Goal: Task Accomplishment & Management: Complete application form

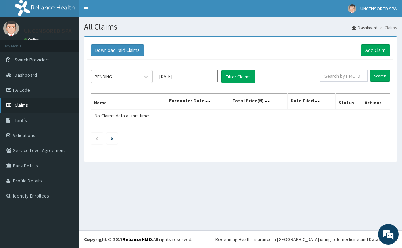
click at [32, 105] on link "Claims" at bounding box center [39, 104] width 79 height 15
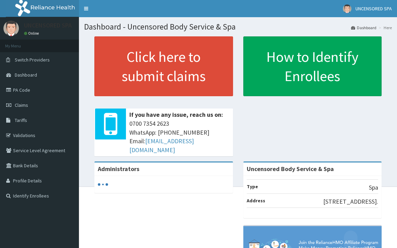
click at [40, 103] on link "Claims" at bounding box center [39, 104] width 79 height 15
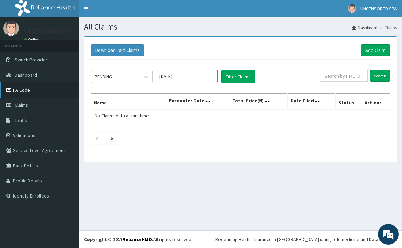
click at [27, 94] on link "PA Code" at bounding box center [39, 89] width 79 height 15
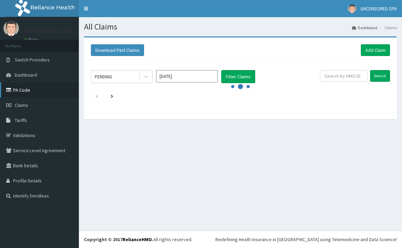
click at [25, 94] on link "PA Code" at bounding box center [39, 89] width 79 height 15
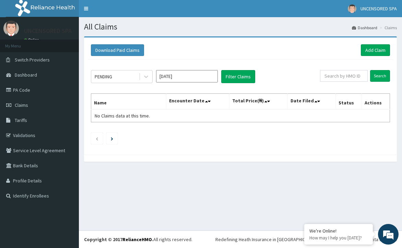
click at [224, 12] on nav "Toggle navigation UNCENSORED SPA UNCENSORED SPA - uncensoredbodycare@gmail.com …" at bounding box center [240, 8] width 323 height 17
click at [342, 79] on input "text" at bounding box center [344, 76] width 48 height 12
paste input "SLB/10321/A"
click at [370, 70] on input "Search" at bounding box center [380, 76] width 20 height 12
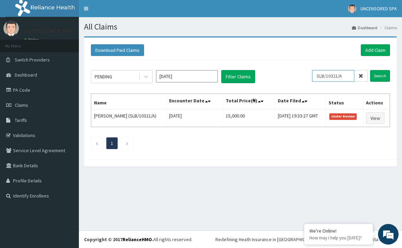
paste input "BUD/10062/B"
type input "BUD/10062/B"
click at [370, 70] on input "Search" at bounding box center [380, 76] width 20 height 12
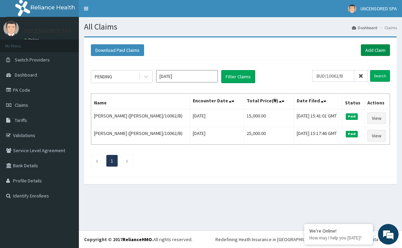
click at [376, 54] on link "Add Claim" at bounding box center [375, 50] width 29 height 12
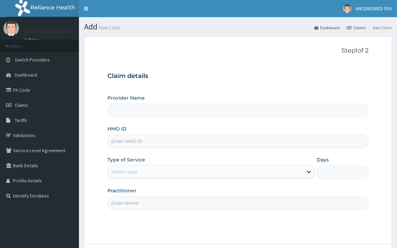
click at [152, 135] on input "HMO ID" at bounding box center [237, 140] width 261 height 13
paste input "EXP/10028/A"
type input "EXP/10028/A"
click at [207, 199] on input "Practitioner" at bounding box center [237, 202] width 261 height 13
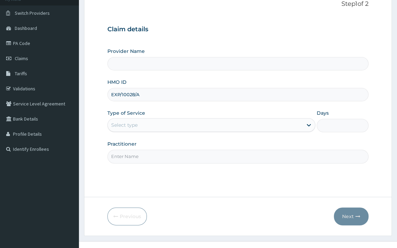
scroll to position [57, 0]
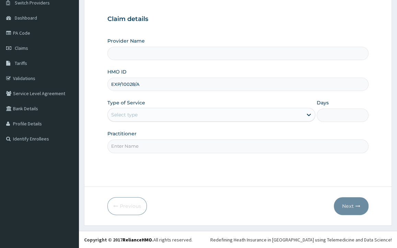
type input "Uncensored Body Service & Spa"
type input "1"
click at [301, 178] on form "Step 1 of 2 Claim details Provider Name Uncensored Body Service & Spa HMO ID EX…" at bounding box center [238, 102] width 308 height 246
click at [206, 145] on input "Practitioner" at bounding box center [237, 145] width 261 height 13
click at [248, 171] on div "Step 1 of 2 Claim details Provider Name Uncensored Body Service & Spa HMO ID EX…" at bounding box center [237, 83] width 261 height 186
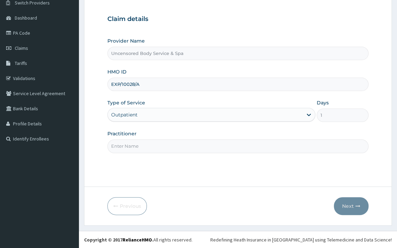
click at [237, 148] on input "Practitioner" at bounding box center [237, 145] width 261 height 13
type input "Tejumola"
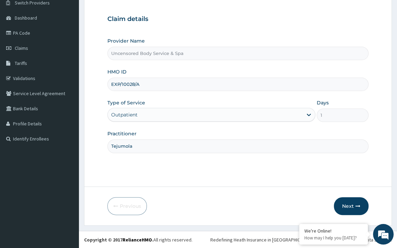
click at [237, 181] on form "Step 1 of 2 Claim details Provider Name Uncensored Body Service & Spa HMO ID EX…" at bounding box center [238, 102] width 308 height 246
click at [352, 213] on button "Next" at bounding box center [351, 206] width 35 height 18
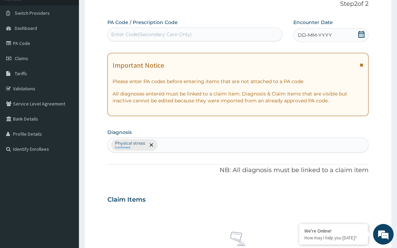
scroll to position [43, 0]
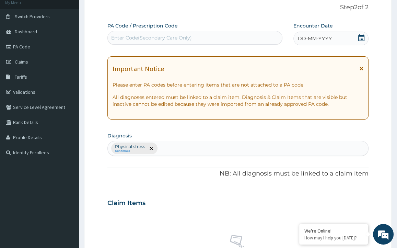
click at [172, 39] on div "Enter Code(Secondary Care Only)" at bounding box center [151, 37] width 81 height 7
paste input "PA/E4638C"
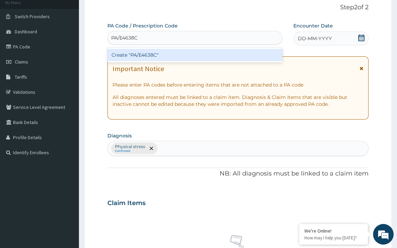
scroll to position [0, 0]
type input "PA/E4638C"
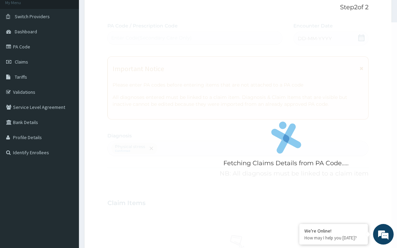
scroll to position [184, 0]
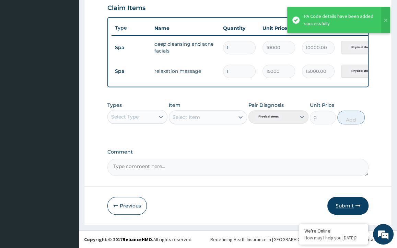
click at [348, 203] on button "Submit" at bounding box center [347, 206] width 41 height 18
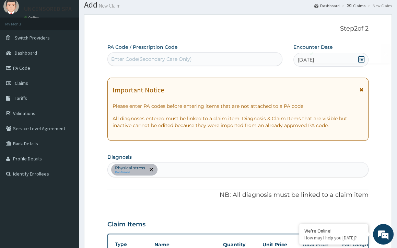
scroll to position [242, 0]
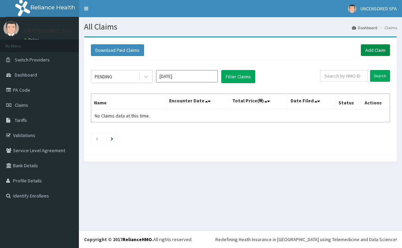
click at [377, 52] on link "Add Claim" at bounding box center [375, 50] width 29 height 12
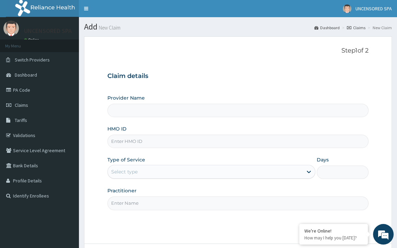
click at [137, 143] on input "HMO ID" at bounding box center [237, 140] width 261 height 13
paste input "PRS/10099/A"
type input "PRS/10099/A"
click at [250, 200] on input "Practitioner" at bounding box center [237, 202] width 261 height 13
type input "Tejumola"
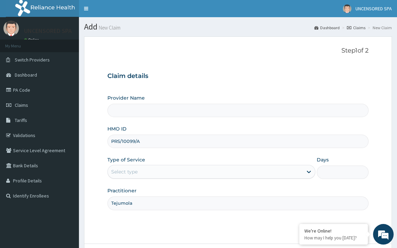
type input "Uncensored Body Service & Spa"
type input "1"
click at [224, 230] on div "Step 1 of 2 Claim details Provider Name Uncensored Body Service & Spa HMO ID PR…" at bounding box center [237, 140] width 261 height 186
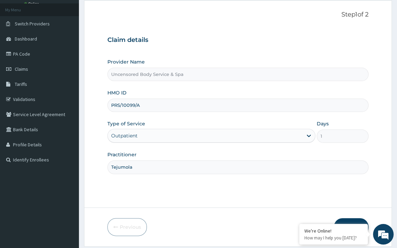
scroll to position [57, 0]
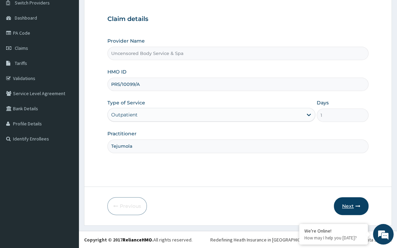
click at [351, 208] on button "Next" at bounding box center [351, 206] width 35 height 18
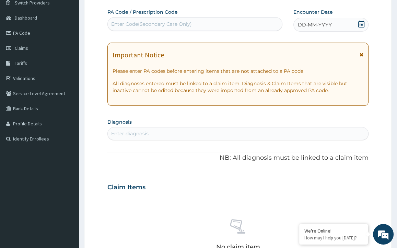
scroll to position [0, 0]
click at [206, 26] on div "Enter Code(Secondary Care Only)" at bounding box center [195, 24] width 174 height 11
paste input "PA/EEDC96"
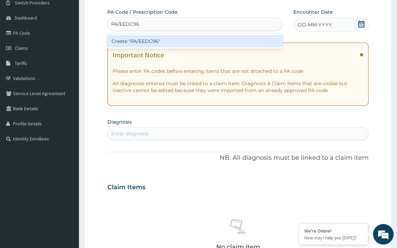
type input "PA/EEDC96"
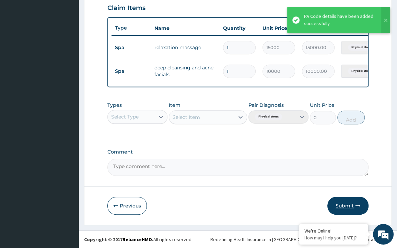
click at [346, 206] on button "Submit" at bounding box center [347, 206] width 41 height 18
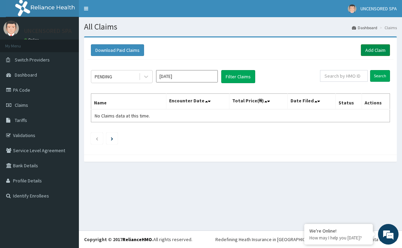
click at [372, 53] on link "Add Claim" at bounding box center [375, 50] width 29 height 12
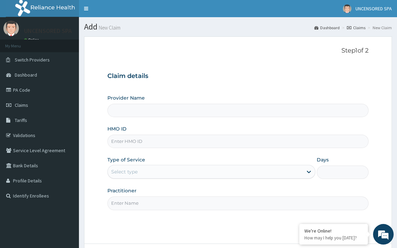
click at [179, 141] on input "HMO ID" at bounding box center [237, 140] width 261 height 13
paste input "PRS/10099/B"
type input "PRS/10099/B"
click at [242, 203] on input "Practitioner" at bounding box center [237, 202] width 261 height 13
type input "Tejumola"
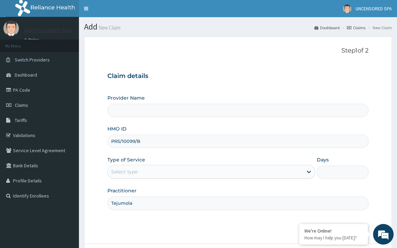
click at [226, 225] on div "Step 1 of 2 Claim details Provider Name HMO ID PRS/10099/B Type of Service Sele…" at bounding box center [237, 140] width 261 height 186
type input "Uncensored Body Service & Spa"
type input "1"
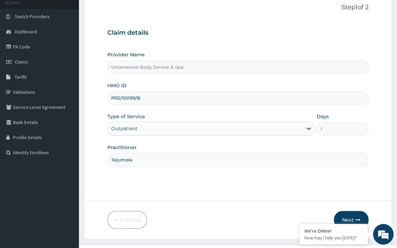
scroll to position [57, 0]
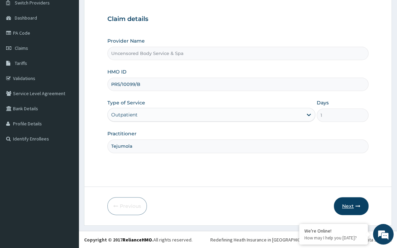
click at [346, 210] on button "Next" at bounding box center [351, 206] width 35 height 18
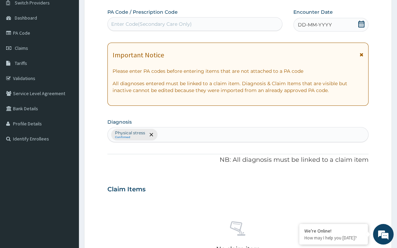
click at [199, 26] on div "Enter Code(Secondary Care Only)" at bounding box center [195, 24] width 174 height 11
paste input "PA/A884E3"
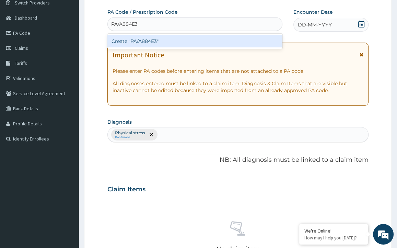
scroll to position [0, 0]
type input "PA/A884E3"
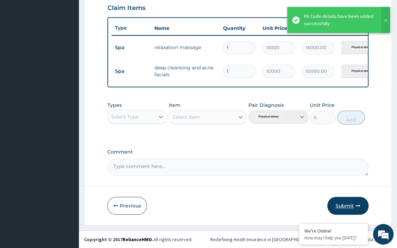
click at [355, 207] on icon "button" at bounding box center [357, 205] width 5 height 5
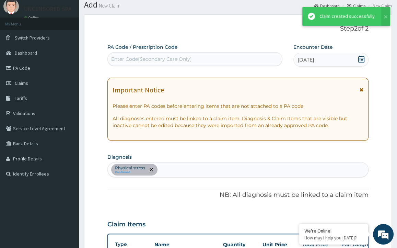
scroll to position [242, 0]
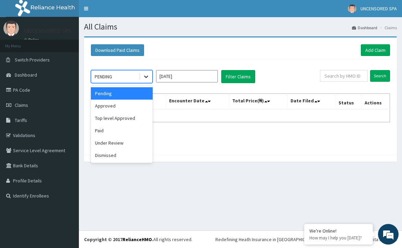
click at [146, 81] on div at bounding box center [146, 76] width 12 height 12
click at [122, 149] on div "Dismissed" at bounding box center [122, 155] width 62 height 12
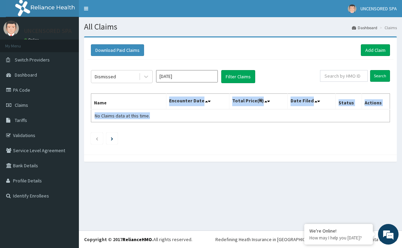
drag, startPoint x: 122, startPoint y: 149, endPoint x: 143, endPoint y: 88, distance: 63.8
click at [143, 88] on div "Dismissed [DATE] Filter Claims Search Name Encounter Date Total Price(₦) Date F…" at bounding box center [240, 105] width 306 height 91
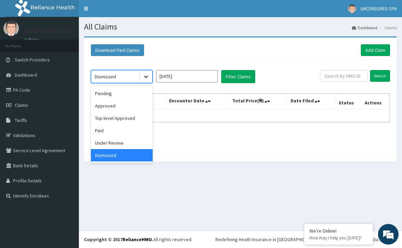
click at [143, 78] on icon at bounding box center [146, 76] width 7 height 7
click at [119, 139] on div "Under Review" at bounding box center [122, 143] width 62 height 12
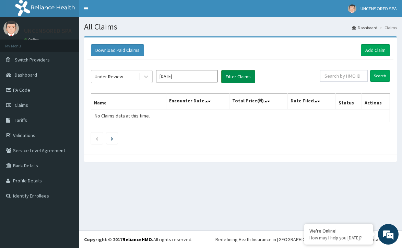
click at [232, 79] on button "Filter Claims" at bounding box center [238, 76] width 34 height 13
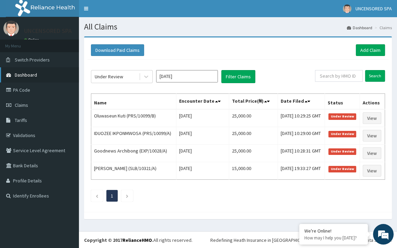
click at [27, 77] on span "Dashboard" at bounding box center [26, 75] width 22 height 6
